Goal: Information Seeking & Learning: Check status

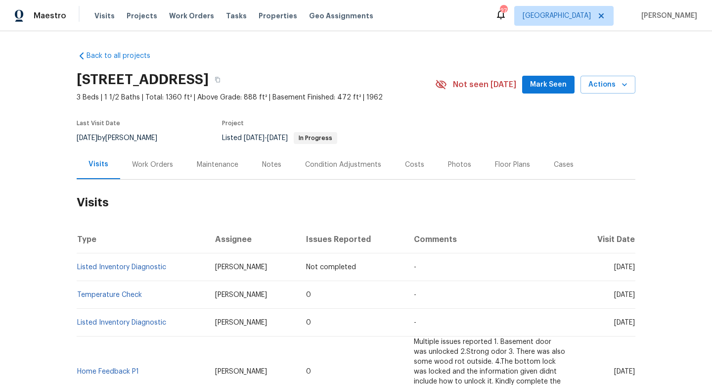
click at [86, 137] on span "[DATE]" at bounding box center [87, 138] width 21 height 7
copy div "8/9/2025 by Matt McEvoy"
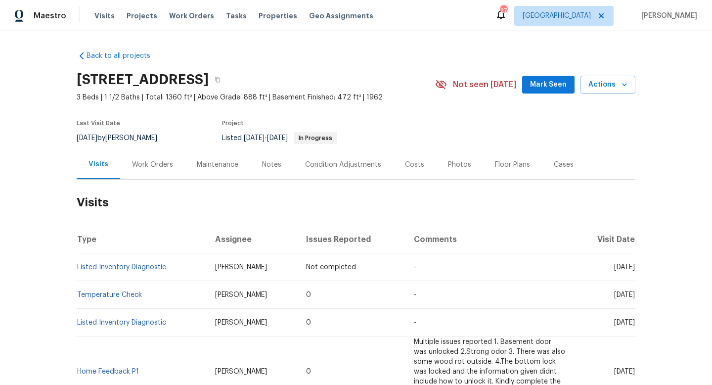
click at [145, 162] on div "Work Orders" at bounding box center [152, 165] width 41 height 10
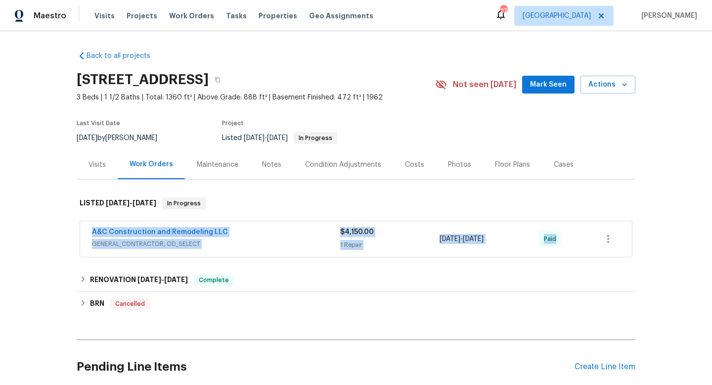
drag, startPoint x: 86, startPoint y: 230, endPoint x: 577, endPoint y: 234, distance: 491.6
click at [577, 234] on div "A&C Construction and Remodeling LLC GENERAL_CONTRACTOR, OD_SELECT $4,150.00 1 R…" at bounding box center [356, 239] width 552 height 36
copy div "A&C Construction and Remodeling LLC GENERAL_CONTRACTOR, OD_SELECT $4,150.00 1 R…"
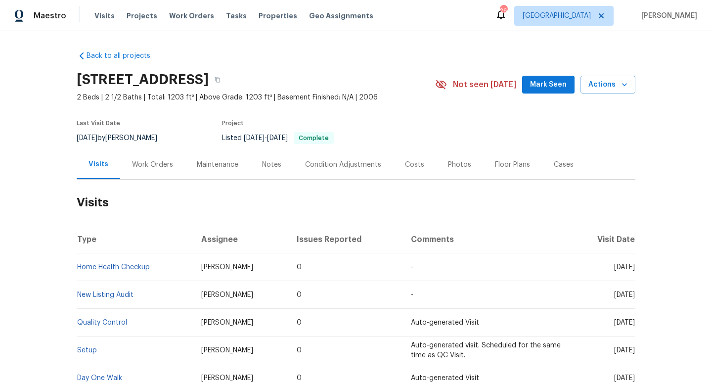
click at [146, 162] on div "Work Orders" at bounding box center [152, 165] width 41 height 10
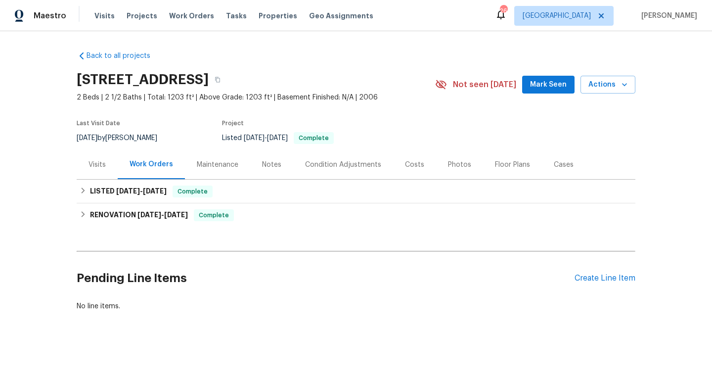
click at [146, 203] on div "RENOVATION 7/9/25 - 7/15/25 Complete Centralized Purchasing PAINTING, APPLIANCE…" at bounding box center [356, 215] width 559 height 24
click at [147, 199] on div "LISTED 7/16/25 - 7/16/25 Complete" at bounding box center [356, 192] width 559 height 24
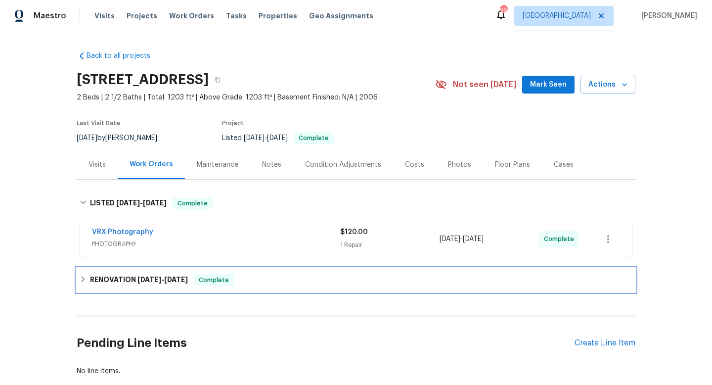
click at [132, 274] on h6 "RENOVATION 7/9/25 - 7/15/25" at bounding box center [139, 280] width 98 height 12
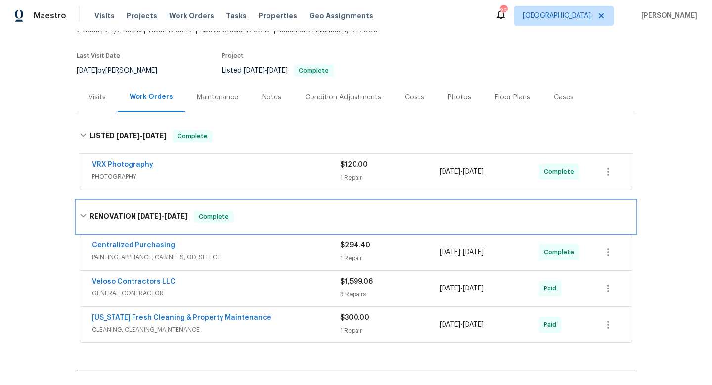
scroll to position [69, 0]
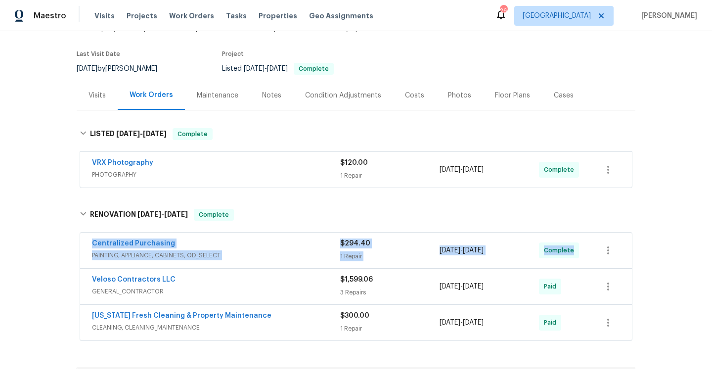
drag, startPoint x: 86, startPoint y: 242, endPoint x: 587, endPoint y: 246, distance: 500.5
click at [594, 249] on div "Centralized Purchasing PAINTING, APPLIANCE, CABINETS, OD_SELECT $294.40 1 Repai…" at bounding box center [356, 250] width 552 height 36
copy div "Centralized Purchasing PAINTING, APPLIANCE, CABINETS, OD_SELECT $294.40 1 Repai…"
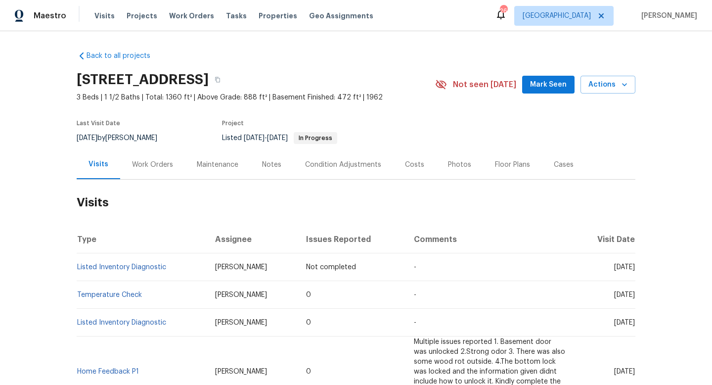
click at [154, 160] on div "Work Orders" at bounding box center [152, 165] width 41 height 10
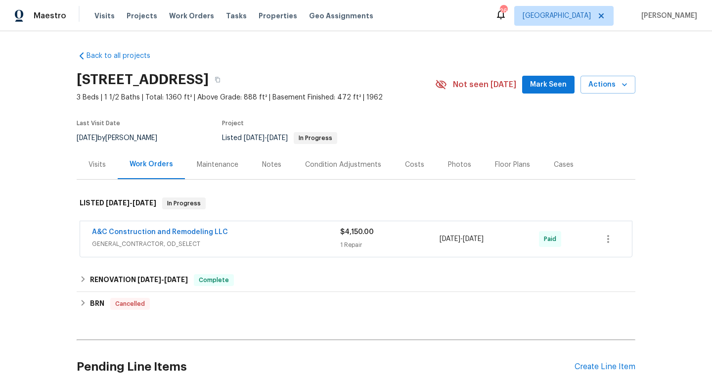
click at [230, 238] on div "A&C Construction and Remodeling LLC" at bounding box center [216, 233] width 248 height 12
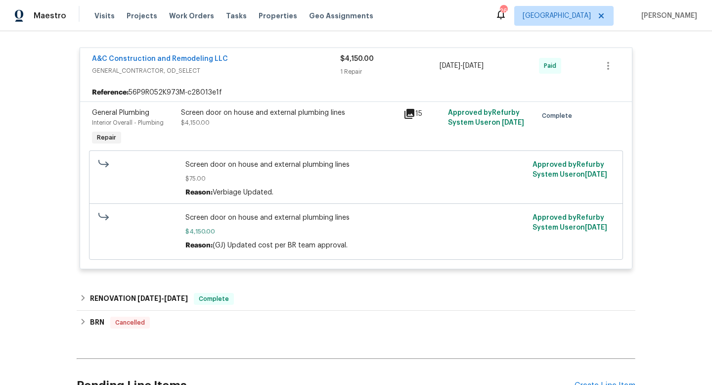
scroll to position [236, 0]
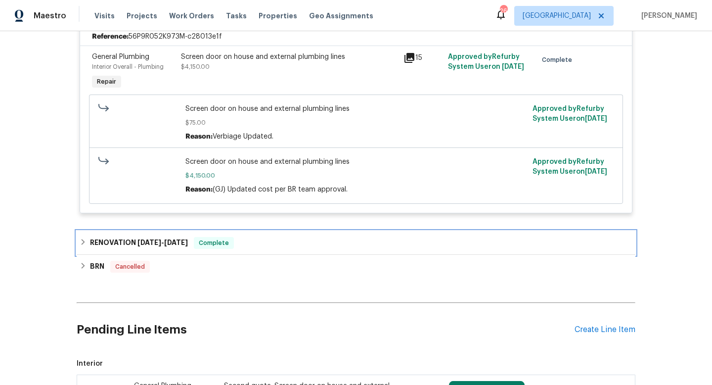
click at [254, 244] on div "RENOVATION [DATE] - [DATE] Complete" at bounding box center [356, 243] width 553 height 12
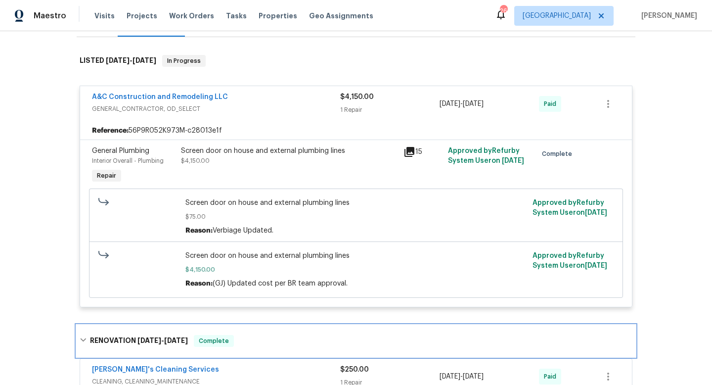
scroll to position [141, 0]
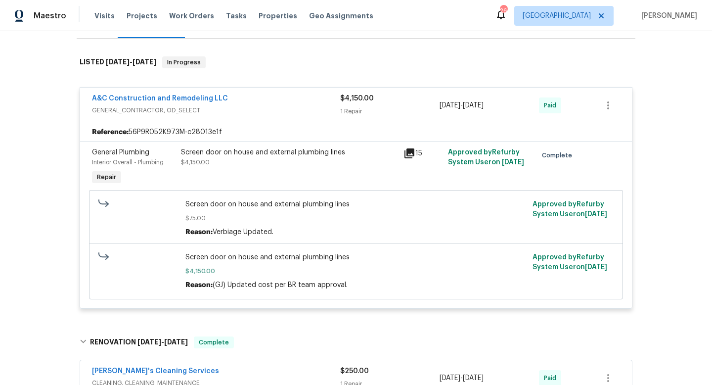
click at [274, 97] on div "A&C Construction and Remodeling LLC" at bounding box center [216, 99] width 248 height 12
